Goal: Information Seeking & Learning: Learn about a topic

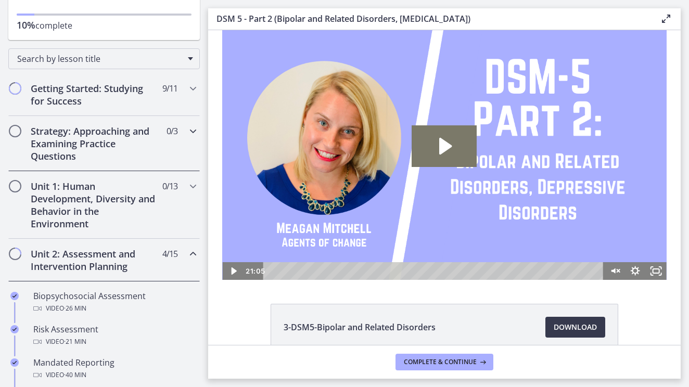
scroll to position [267, 0]
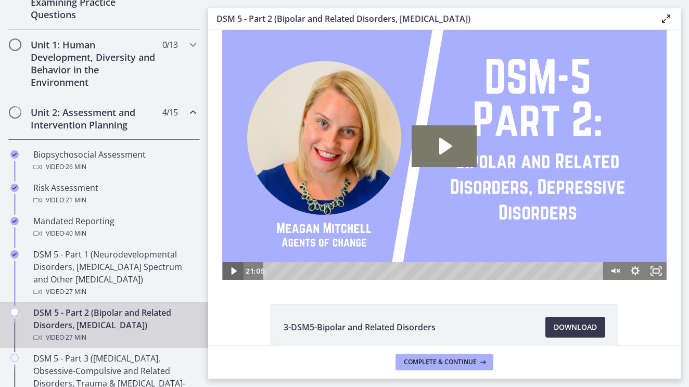
click at [232, 273] on icon "Play Video" at bounding box center [233, 271] width 5 height 7
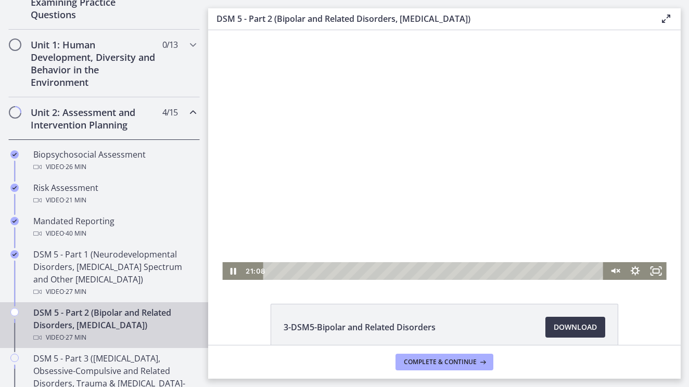
click at [280, 252] on div at bounding box center [444, 155] width 444 height 250
click at [615, 271] on icon "Unmute" at bounding box center [613, 271] width 5 height 6
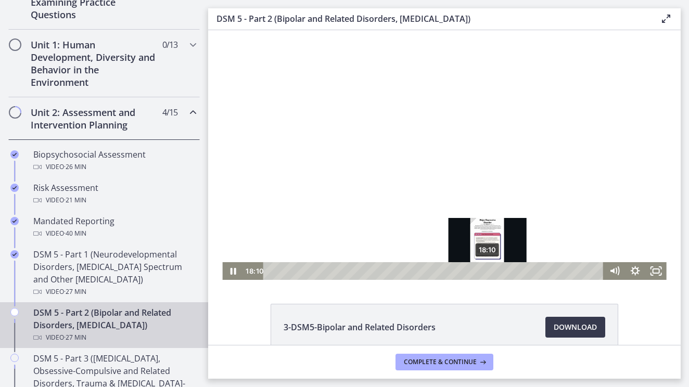
click at [488, 271] on div "18:10" at bounding box center [435, 271] width 328 height 18
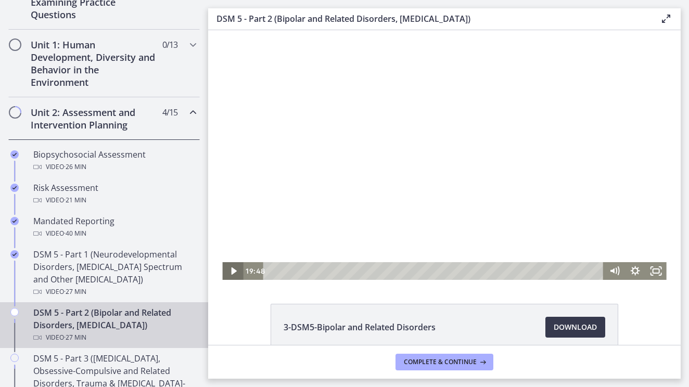
click at [231, 273] on icon "Play Video" at bounding box center [233, 271] width 5 height 7
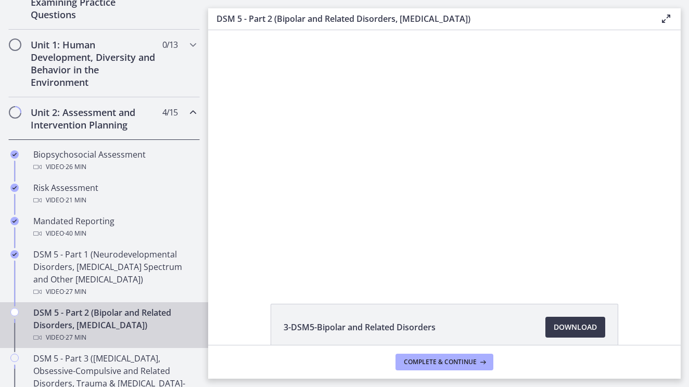
scroll to position [0, 0]
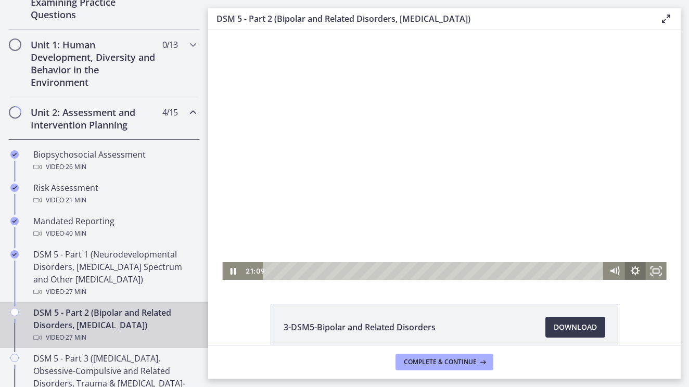
click at [637, 269] on icon "Show settings menu" at bounding box center [635, 270] width 9 height 9
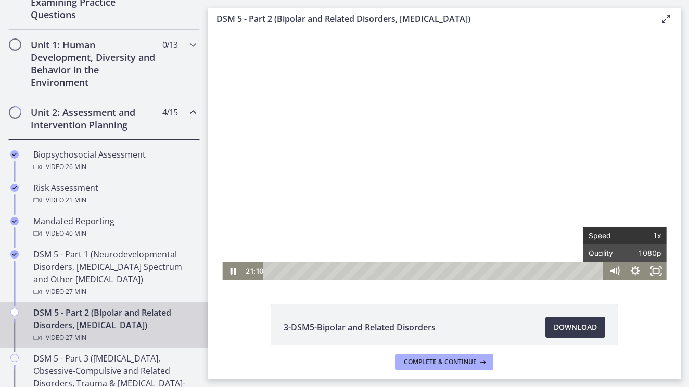
click at [652, 240] on span "1x" at bounding box center [643, 236] width 36 height 18
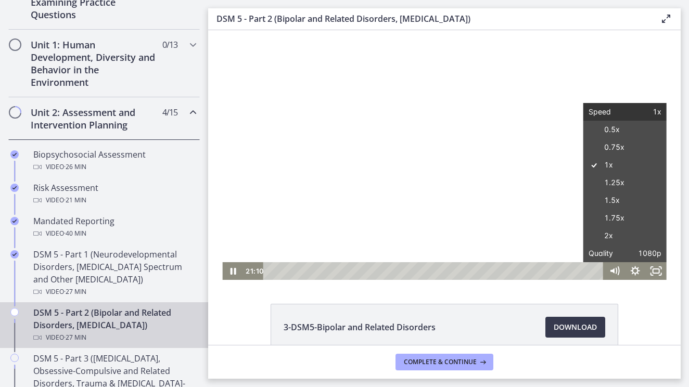
click at [652, 240] on label "2x" at bounding box center [625, 236] width 83 height 18
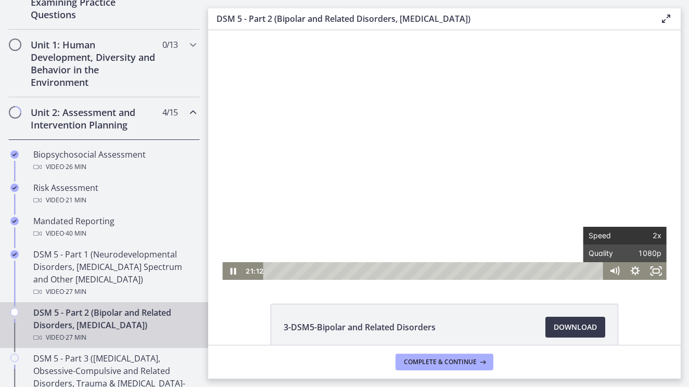
click at [644, 235] on span "2x" at bounding box center [643, 236] width 36 height 18
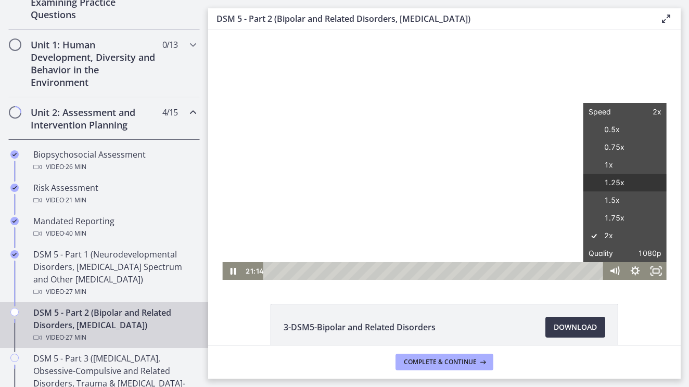
click at [621, 186] on label "1.25x" at bounding box center [625, 183] width 83 height 18
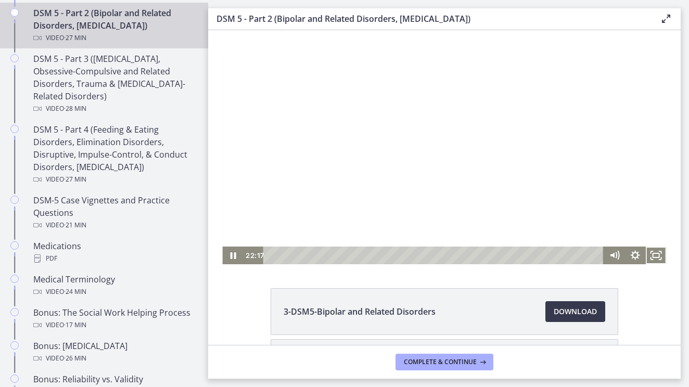
scroll to position [14, 0]
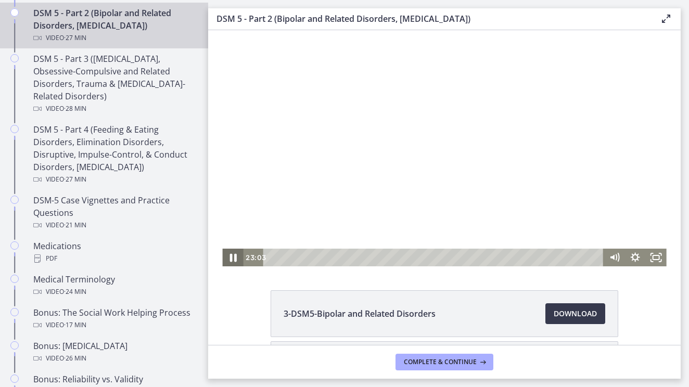
click at [235, 258] on icon "Pause" at bounding box center [233, 258] width 7 height 8
click at [235, 258] on icon "Play Video" at bounding box center [234, 258] width 6 height 9
click at [235, 258] on icon "Pause" at bounding box center [233, 258] width 7 height 8
click at [236, 258] on icon "Play Video" at bounding box center [234, 258] width 6 height 9
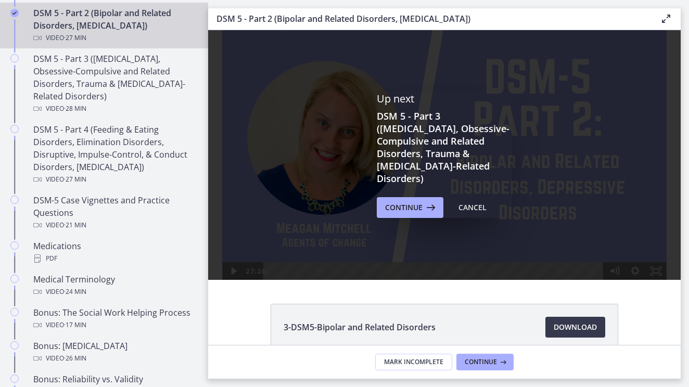
scroll to position [0, 0]
click at [401, 204] on span "Continue" at bounding box center [403, 207] width 37 height 12
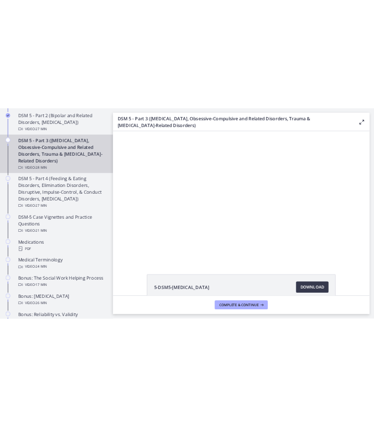
scroll to position [499, 0]
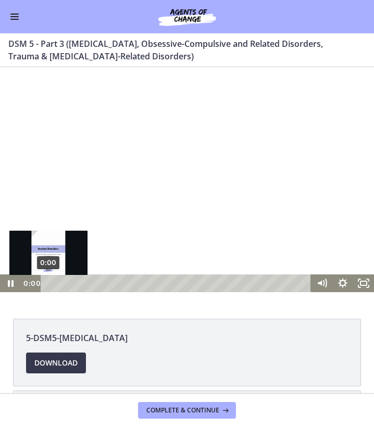
click at [48, 284] on div "0:00" at bounding box center [177, 283] width 258 height 18
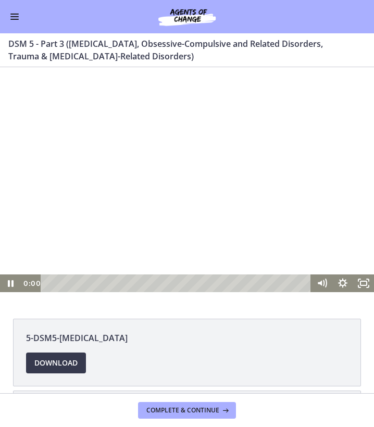
click at [169, 188] on div at bounding box center [187, 187] width 374 height 210
click at [344, 281] on icon "Show settings menu" at bounding box center [342, 282] width 11 height 11
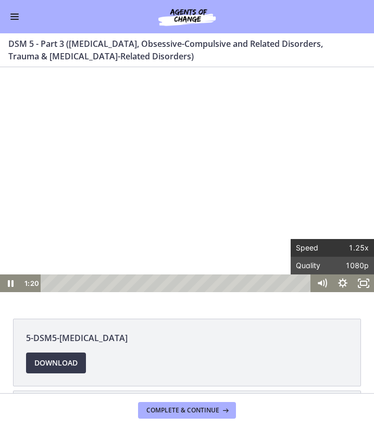
click at [360, 248] on span "1.25x" at bounding box center [350, 248] width 36 height 18
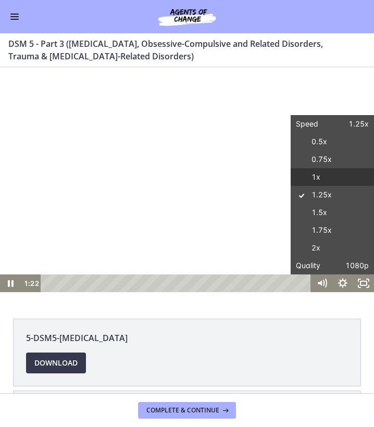
click at [325, 181] on label "1x" at bounding box center [331, 177] width 83 height 18
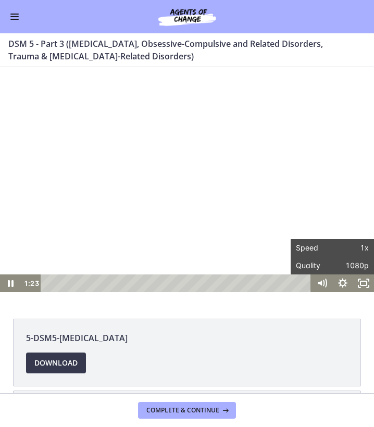
click at [338, 295] on div "The video is loading... Click for sound @keyframes VOLUME_SMALL_WAVE_FLASH { 0%…" at bounding box center [187, 187] width 374 height 240
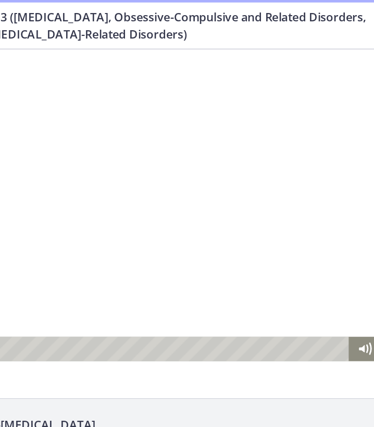
click at [112, 193] on div at bounding box center [106, 169] width 374 height 210
click at [104, 148] on div at bounding box center [106, 169] width 374 height 210
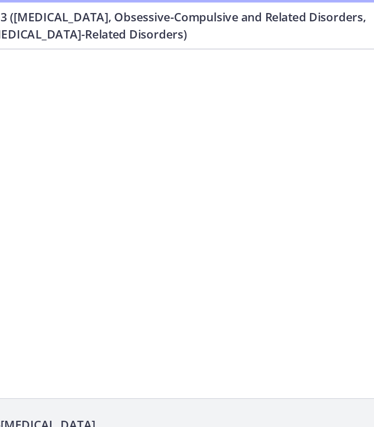
click at [105, 132] on div at bounding box center [106, 169] width 374 height 210
click at [95, 78] on div at bounding box center [106, 169] width 374 height 210
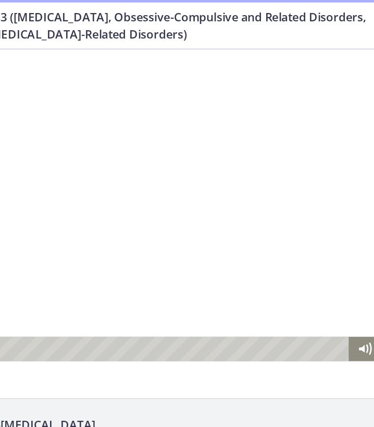
click at [85, 127] on div at bounding box center [106, 169] width 374 height 210
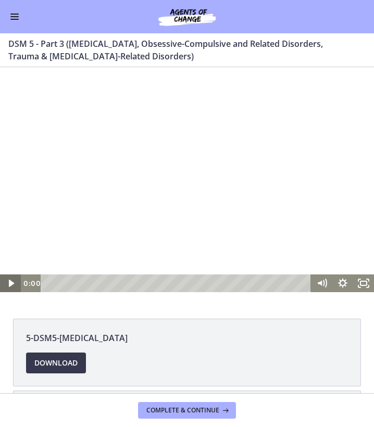
click at [20, 285] on icon "Play Video" at bounding box center [11, 283] width 21 height 18
click at [136, 221] on div at bounding box center [187, 187] width 374 height 210
click at [10, 286] on icon "Pause" at bounding box center [10, 283] width 25 height 21
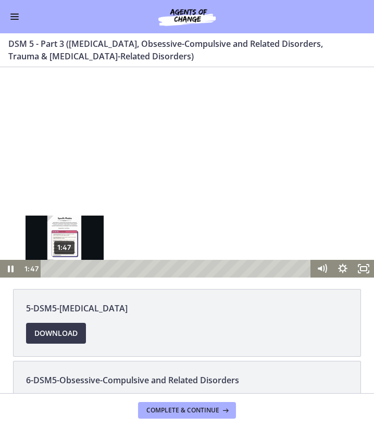
click at [65, 269] on div "1:47" at bounding box center [177, 269] width 258 height 18
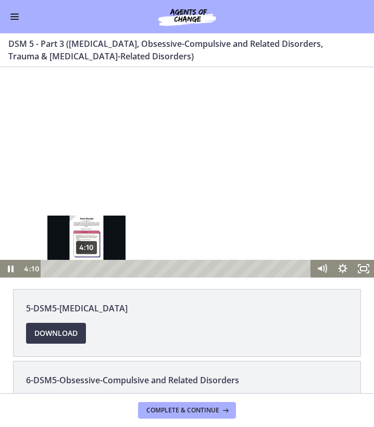
click at [86, 268] on div "4:10" at bounding box center [177, 269] width 258 height 18
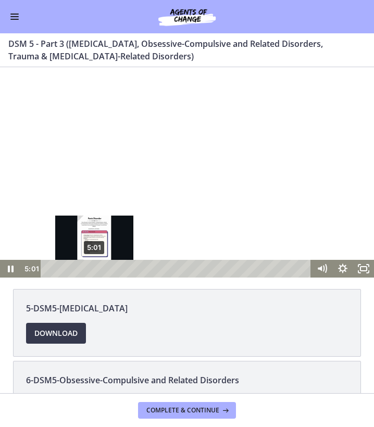
click at [94, 268] on div "5:01" at bounding box center [177, 269] width 258 height 18
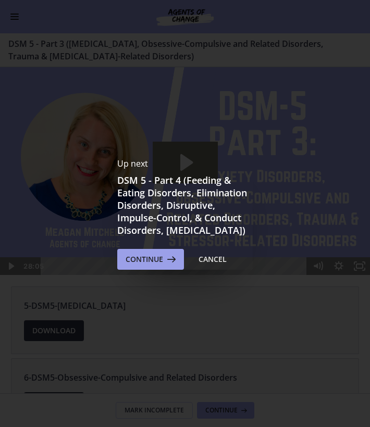
click at [151, 270] on button "Continue" at bounding box center [150, 259] width 67 height 21
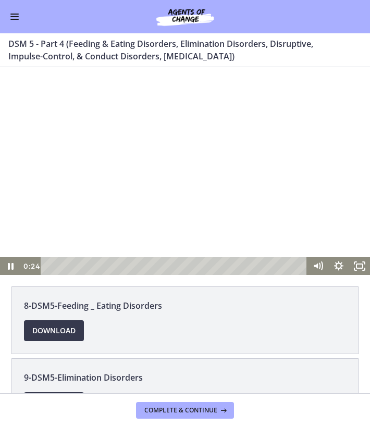
click at [52, 267] on div "0:24" at bounding box center [175, 266] width 254 height 18
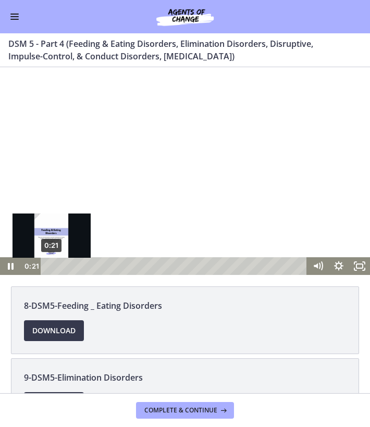
click at [48, 267] on div "Playbar" at bounding box center [51, 266] width 6 height 6
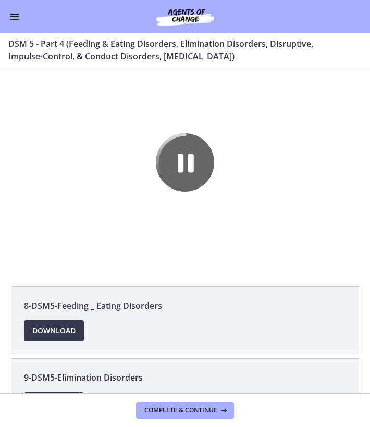
click at [190, 182] on icon "Pause" at bounding box center [185, 162] width 58 height 58
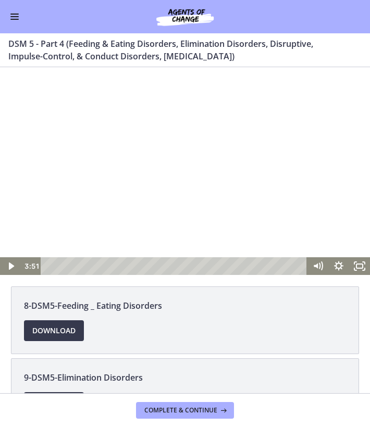
click at [190, 182] on div at bounding box center [185, 171] width 370 height 208
click at [188, 161] on div at bounding box center [185, 171] width 370 height 208
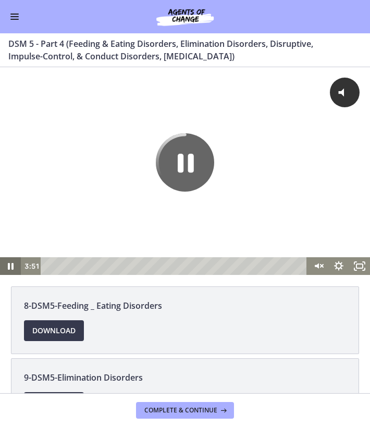
click at [10, 267] on icon "Pause" at bounding box center [10, 266] width 21 height 18
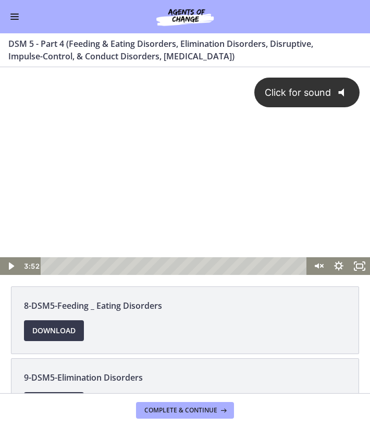
click at [176, 153] on div "Click for sound @keyframes VOLUME_SMALL_WAVE_FLASH { 0% { opacity: 0; } 33% { o…" at bounding box center [185, 162] width 370 height 190
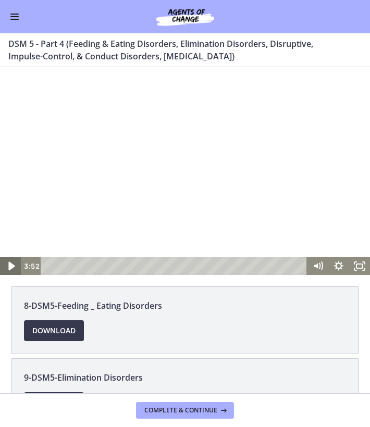
click at [16, 266] on icon "Play Video" at bounding box center [11, 266] width 25 height 21
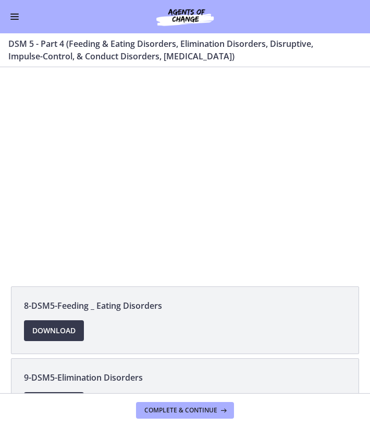
click at [17, 14] on span "Enable menu" at bounding box center [14, 14] width 8 height 1
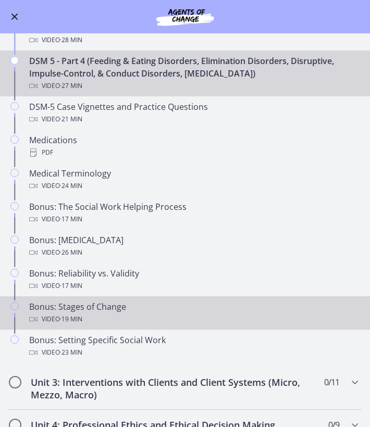
scroll to position [456, 0]
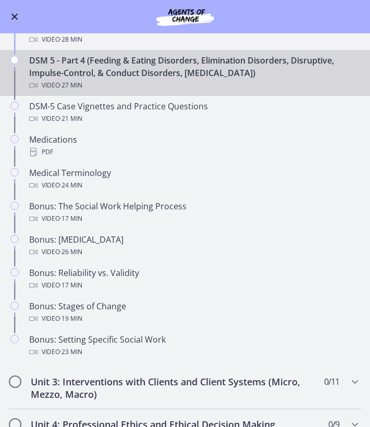
click at [17, 18] on span "Enable menu" at bounding box center [14, 17] width 7 height 7
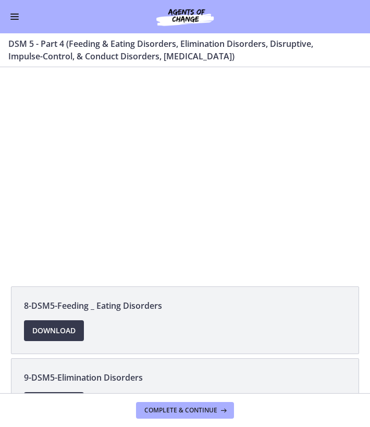
click at [13, 17] on button "Enable menu" at bounding box center [14, 16] width 12 height 12
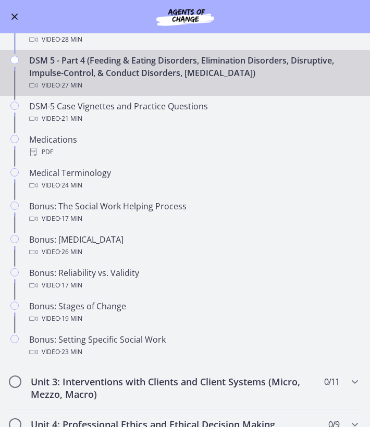
click at [13, 17] on button "Enable menu" at bounding box center [14, 16] width 12 height 12
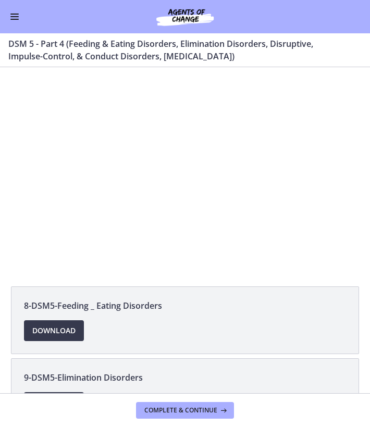
click at [18, 23] on div "Go to Dashboard" at bounding box center [185, 16] width 370 height 33
click at [18, 19] on span "Enable menu" at bounding box center [14, 19] width 8 height 1
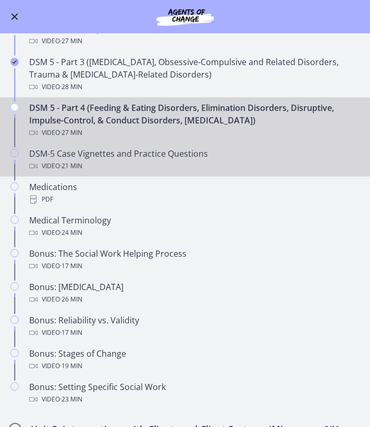
scroll to position [405, 0]
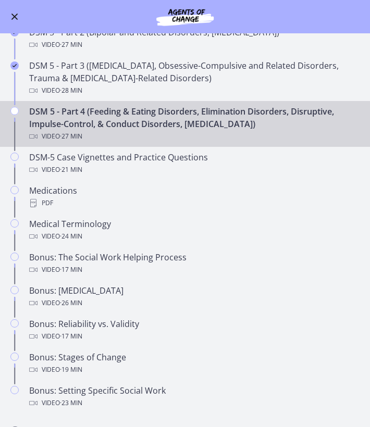
click at [17, 20] on button "Enable menu" at bounding box center [14, 16] width 12 height 12
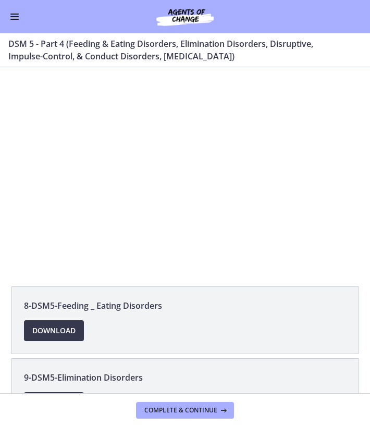
scroll to position [0, 0]
